Goal: Information Seeking & Learning: Learn about a topic

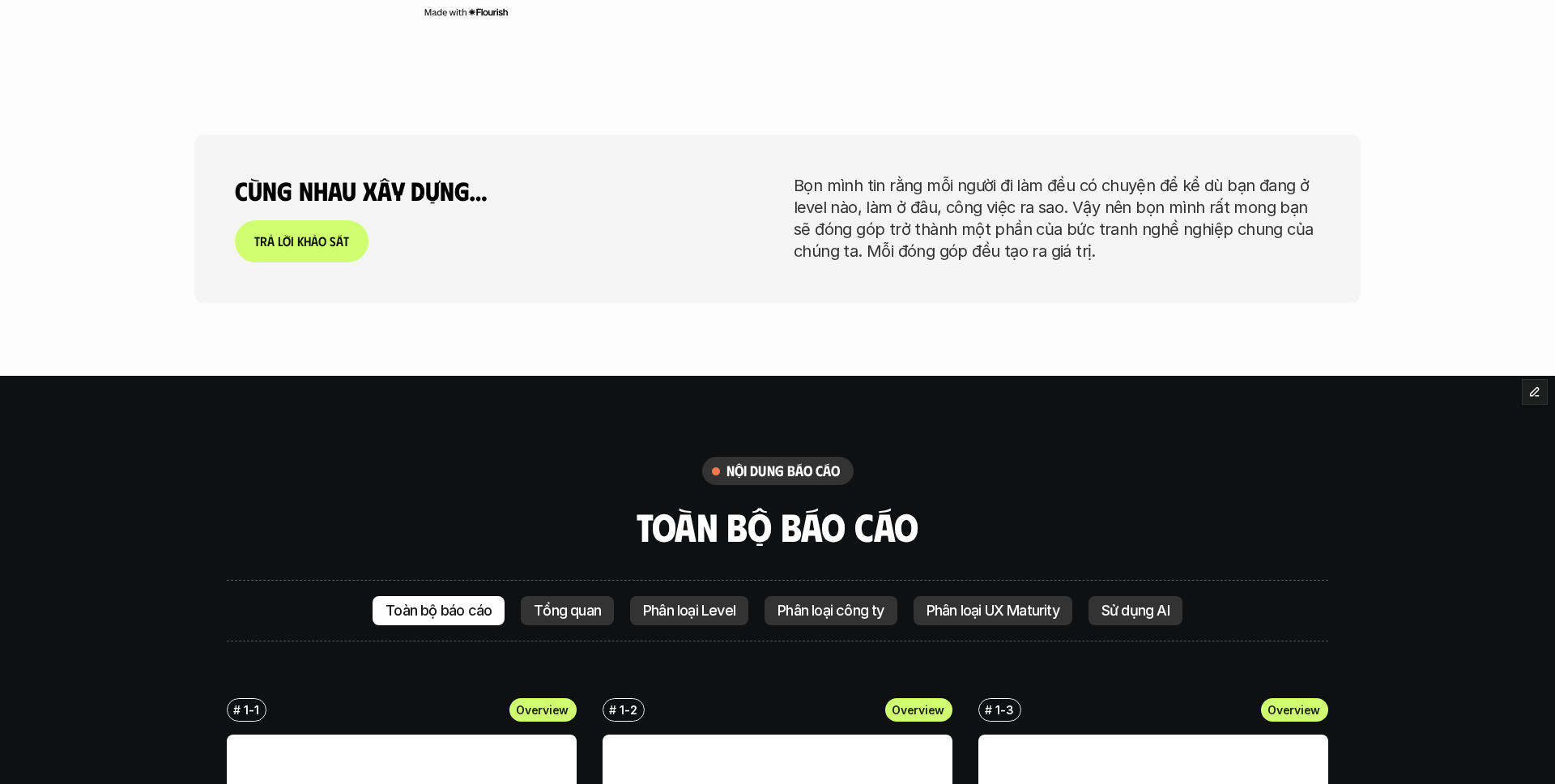
scroll to position [3104, 0]
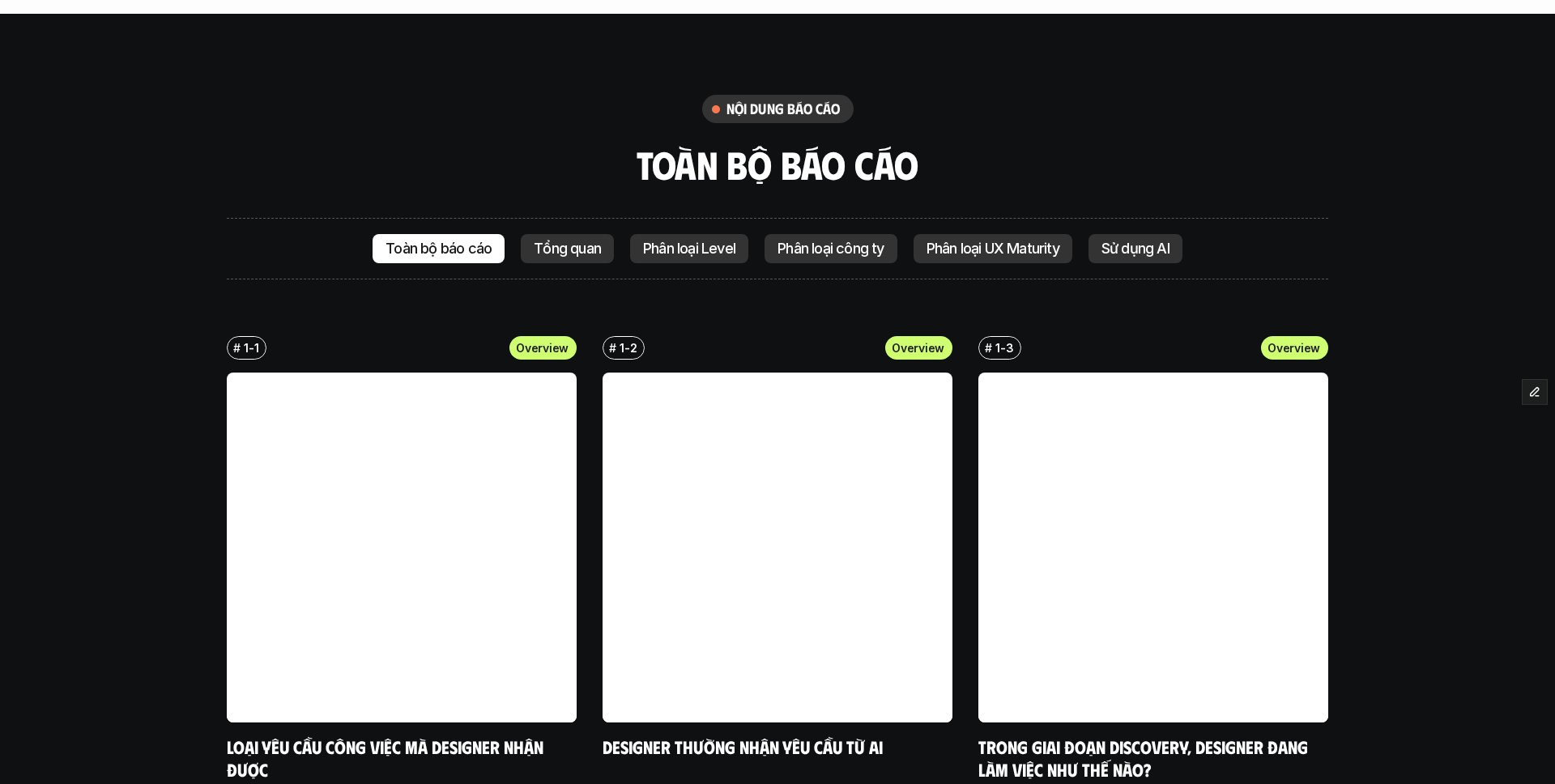
scroll to position [3540, 0]
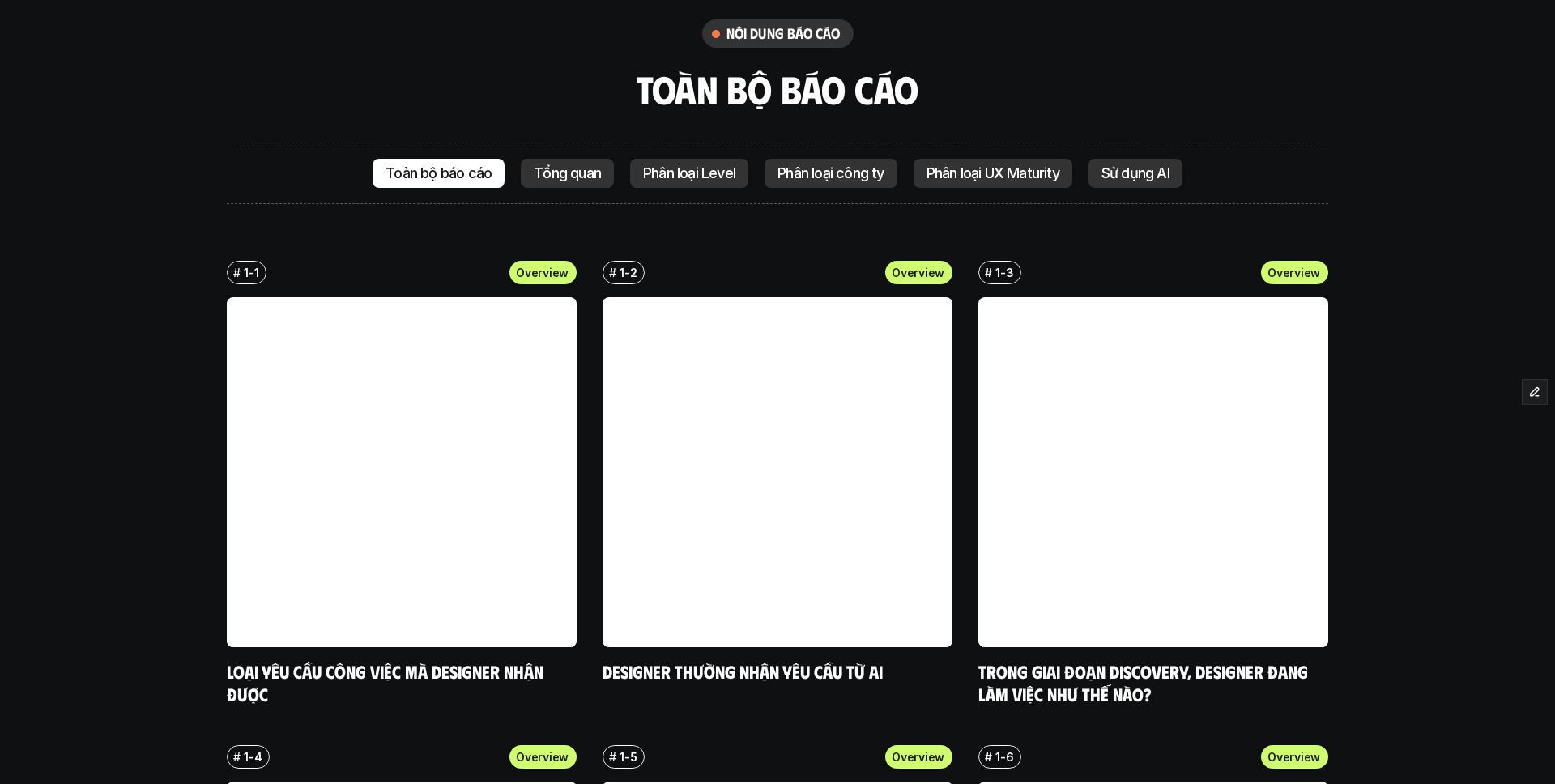
click at [525, 305] on link at bounding box center [401, 472] width 350 height 350
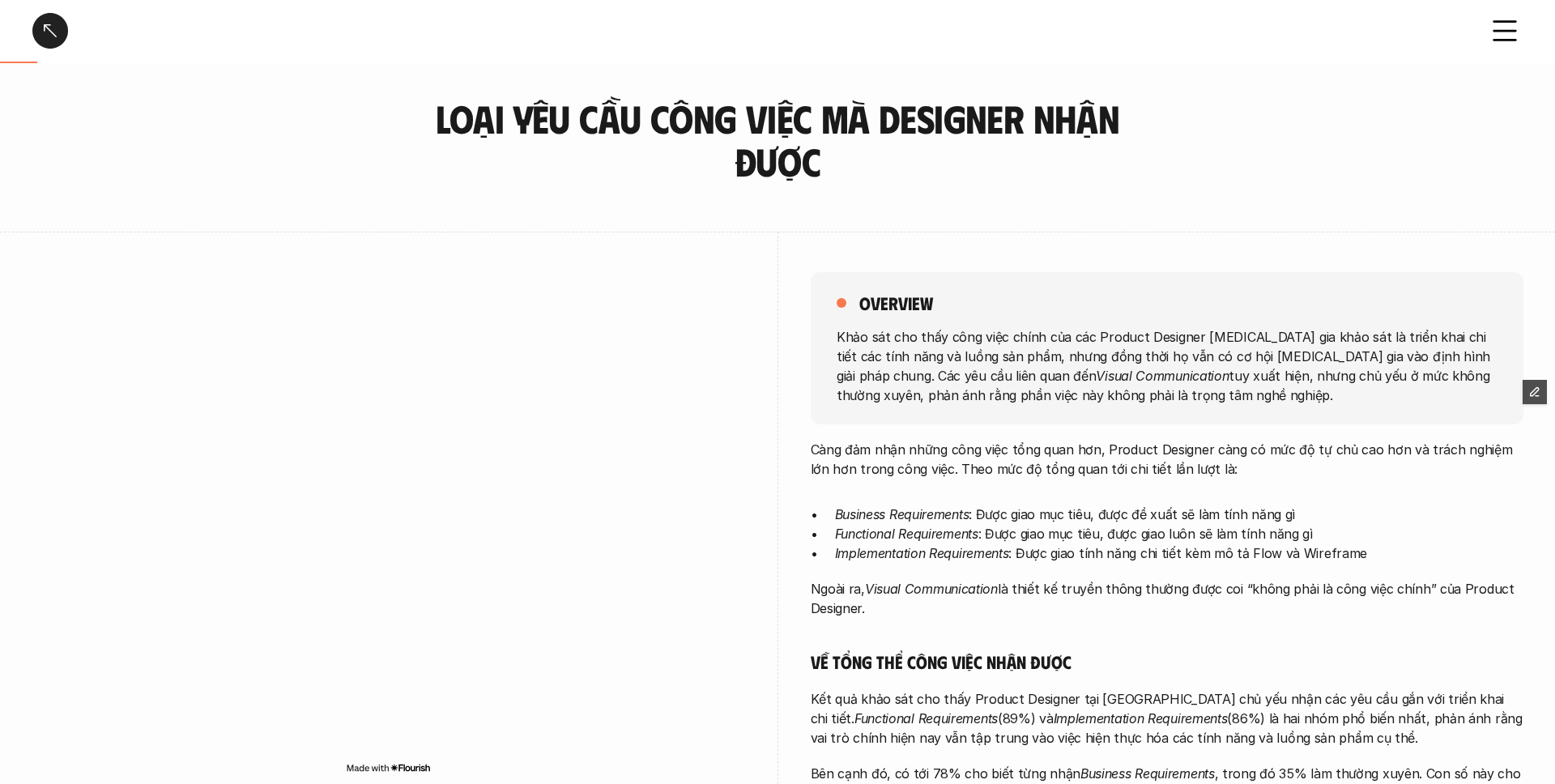
click at [59, 35] on div at bounding box center [50, 31] width 36 height 36
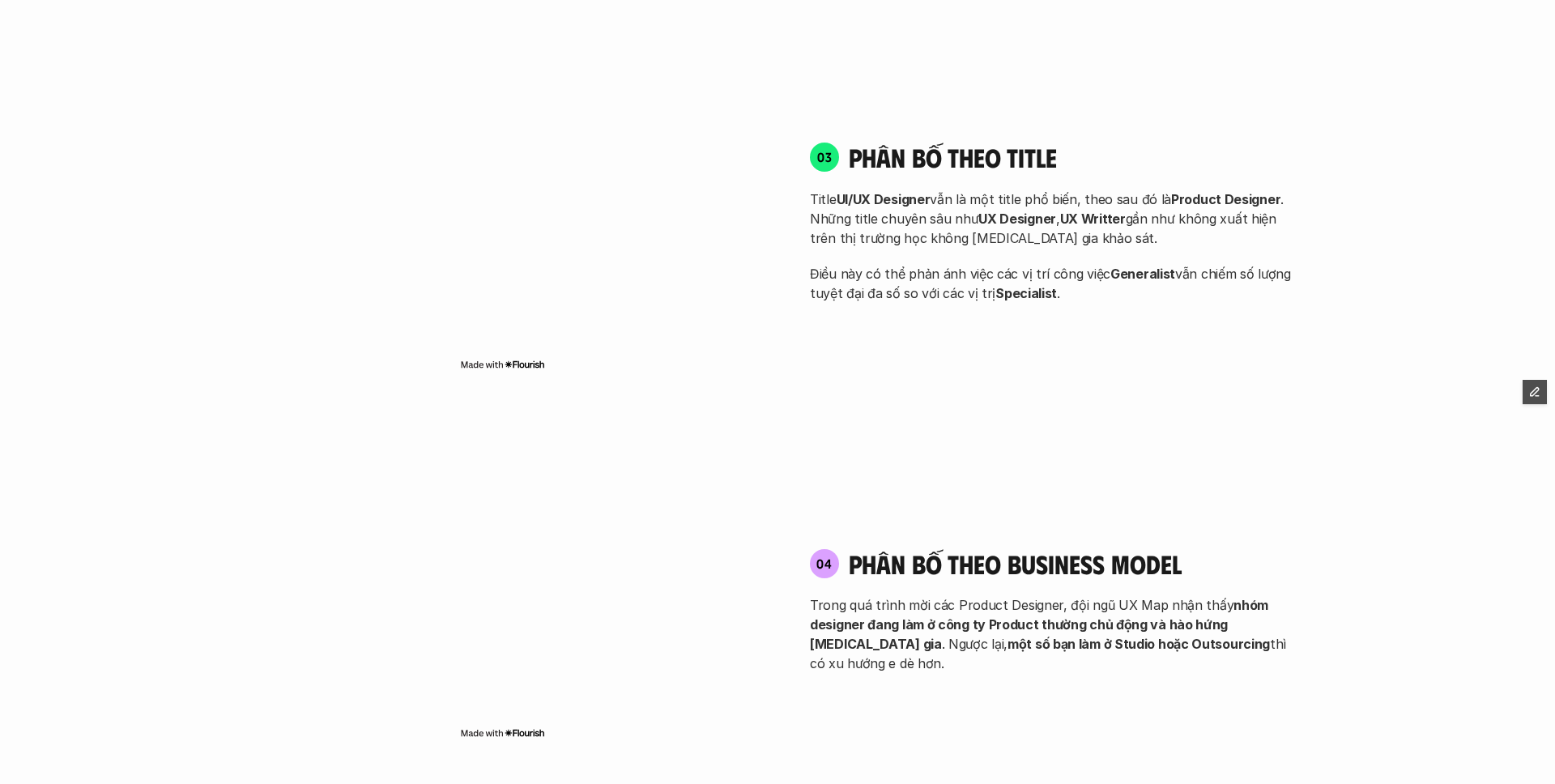
scroll to position [1963, 0]
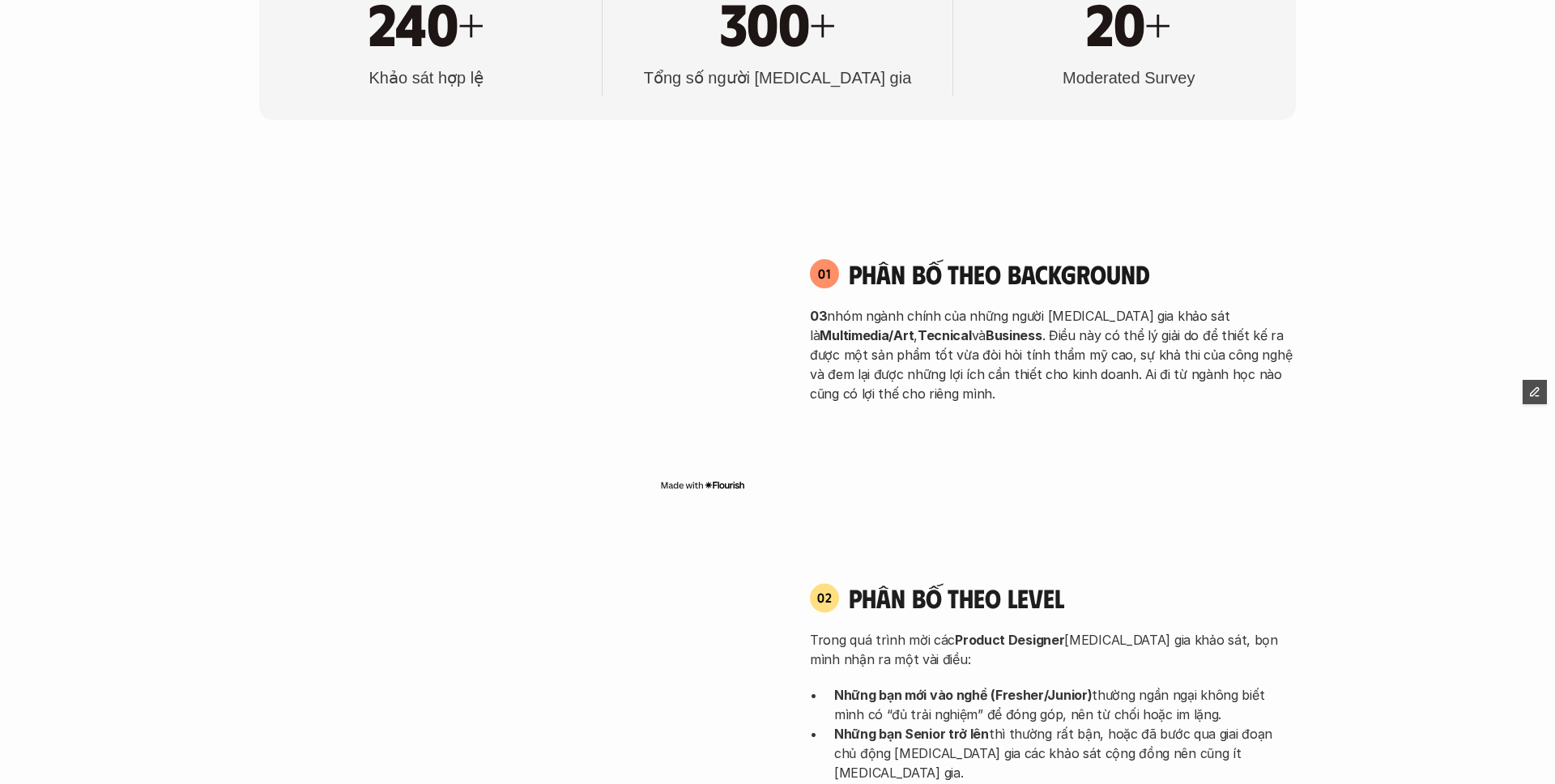
scroll to position [1073, 0]
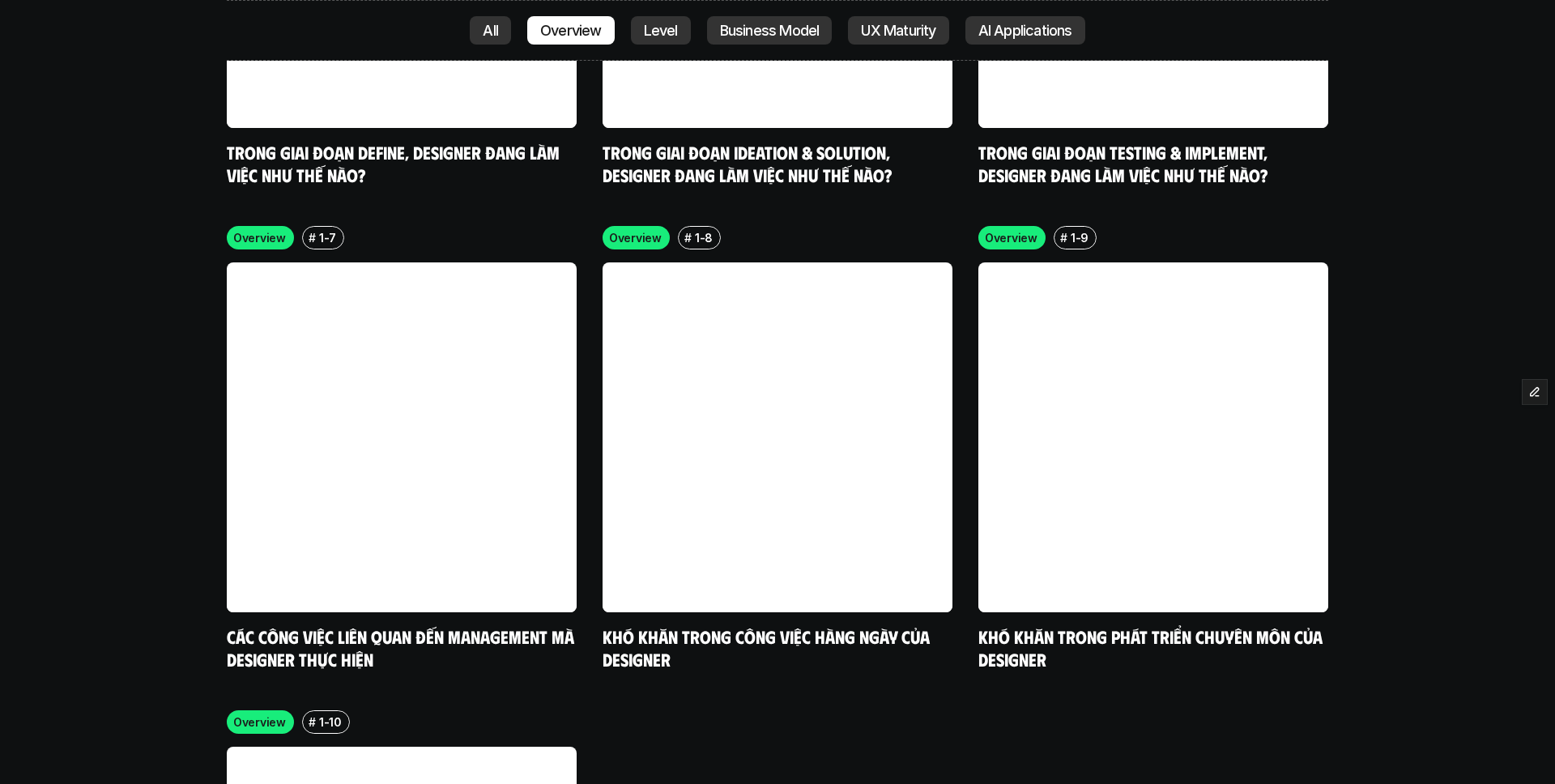
click at [498, 27] on p "All" at bounding box center [490, 31] width 15 height 16
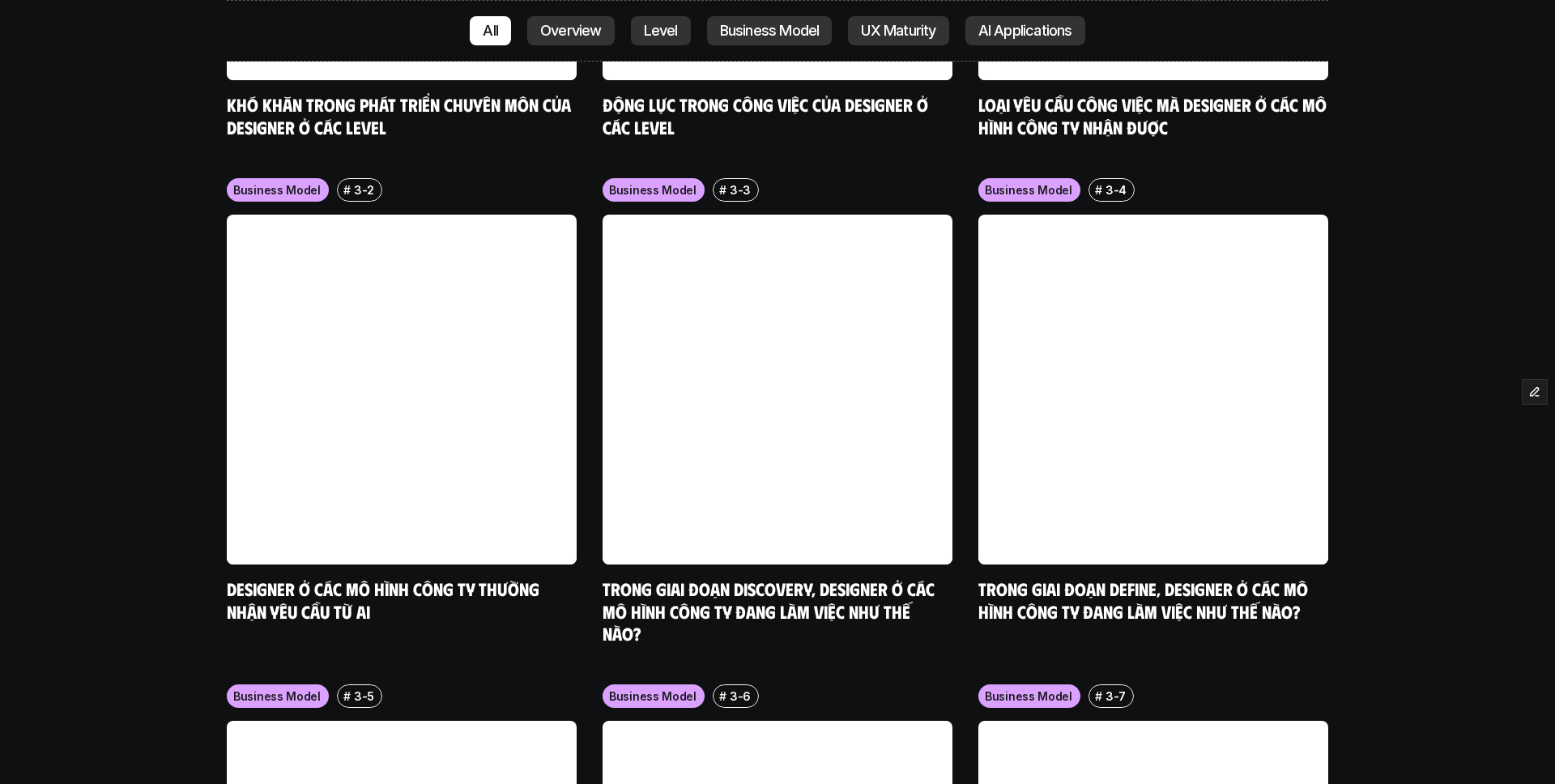
scroll to position [7189, 0]
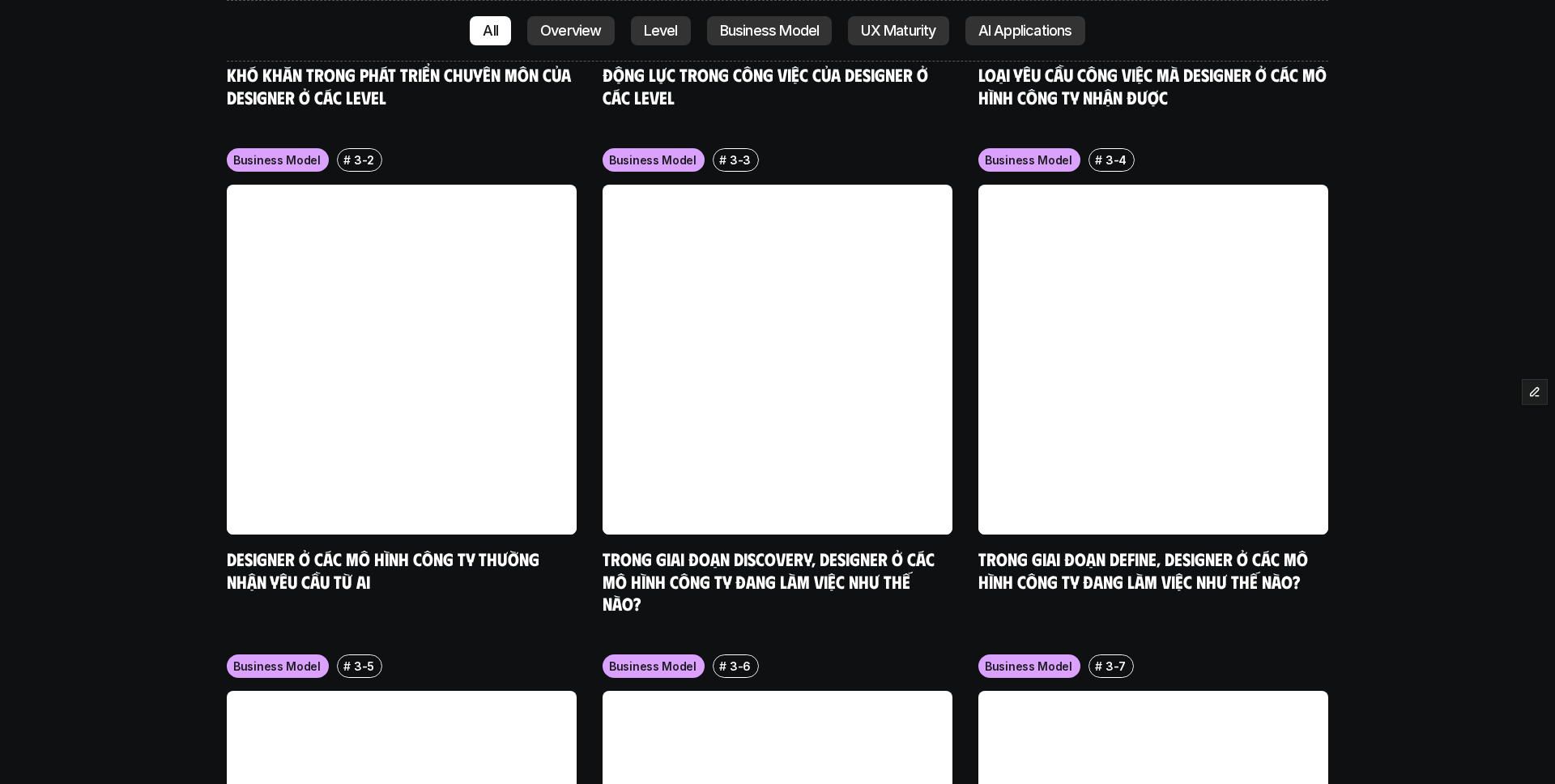
click at [588, 35] on p "Overview" at bounding box center [571, 31] width 62 height 16
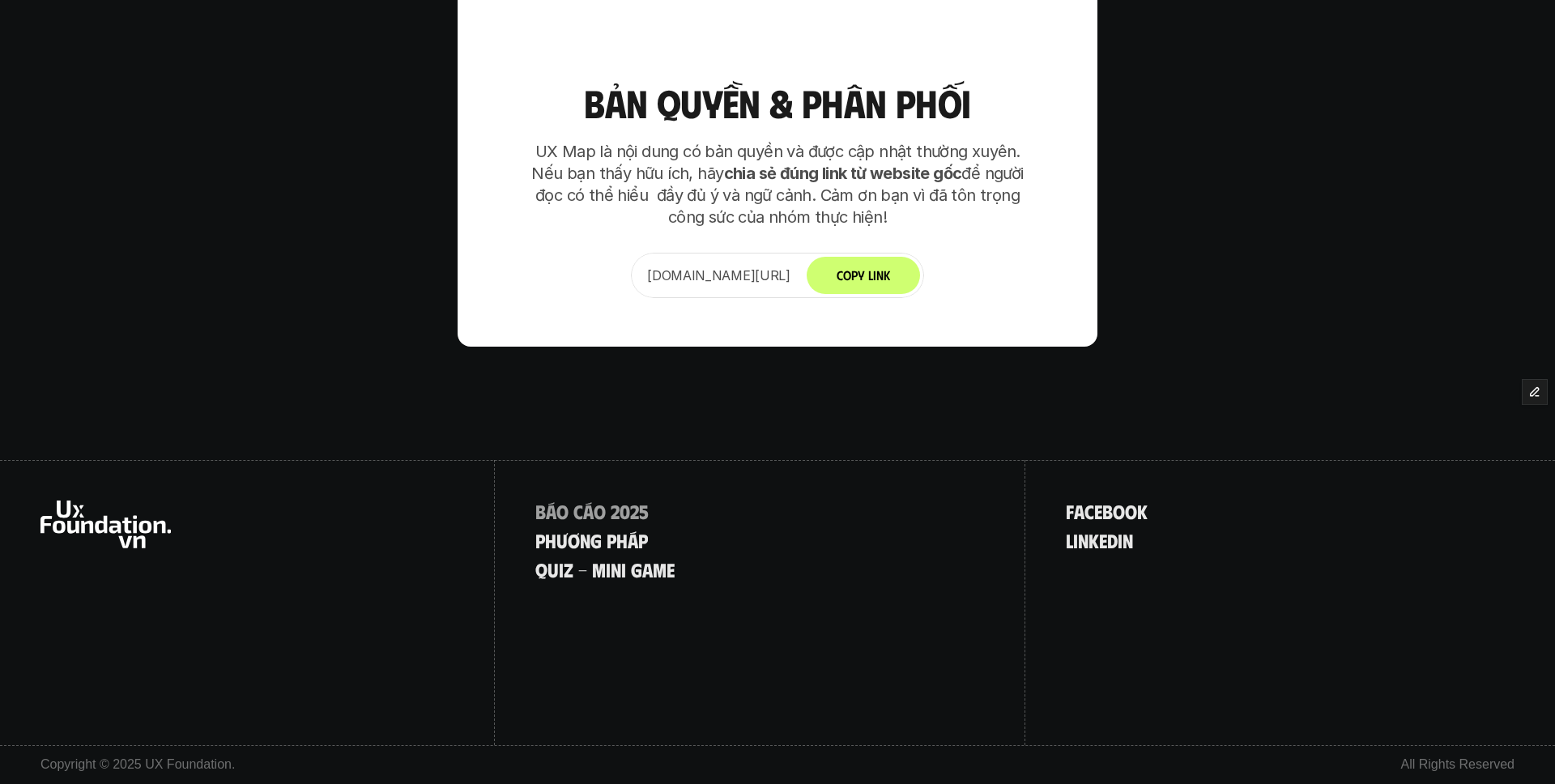
scroll to position [3835, 0]
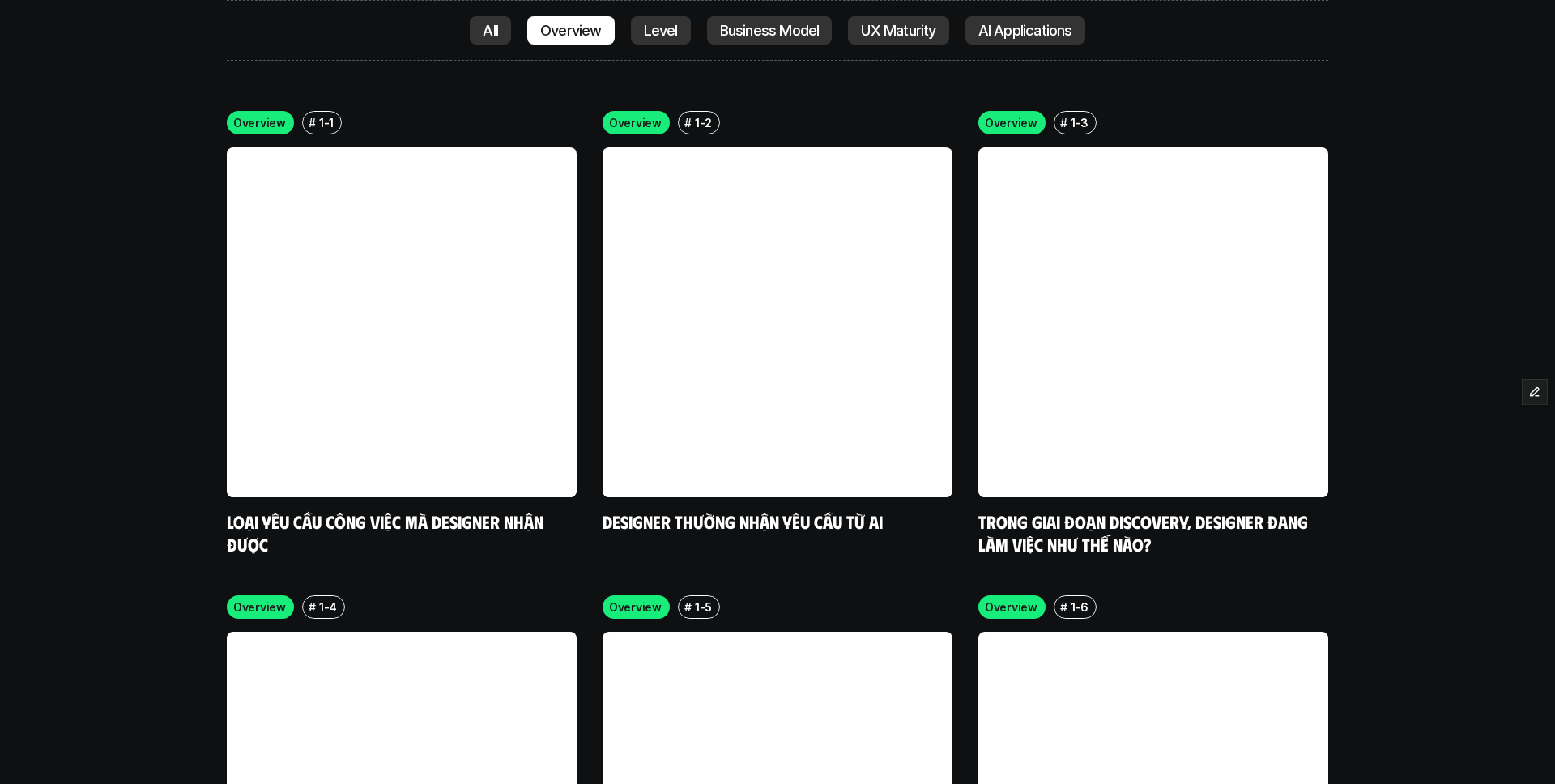
click at [665, 26] on p "Level" at bounding box center [661, 31] width 34 height 16
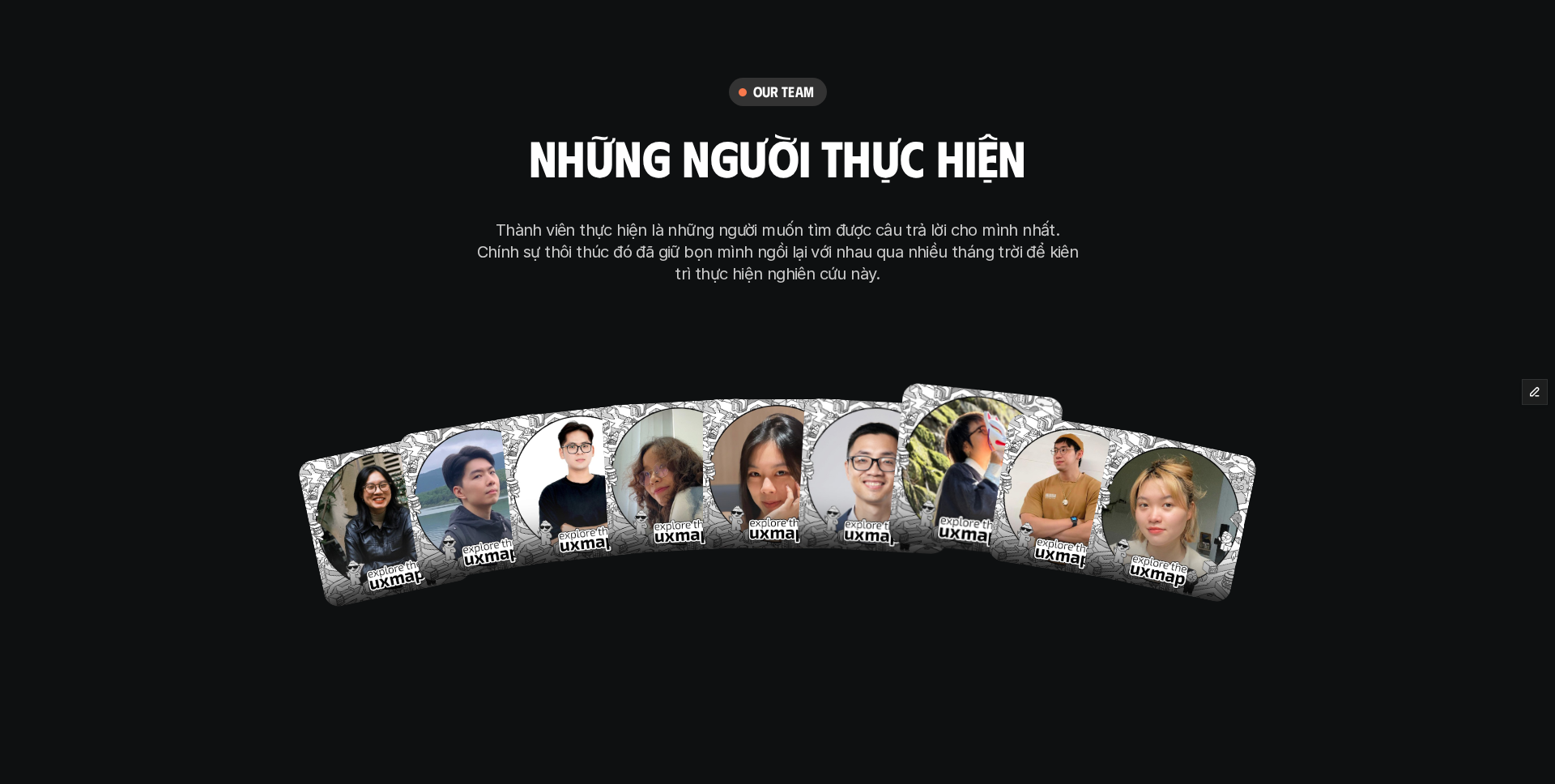
scroll to position [5988, 0]
